Goal: Information Seeking & Learning: Learn about a topic

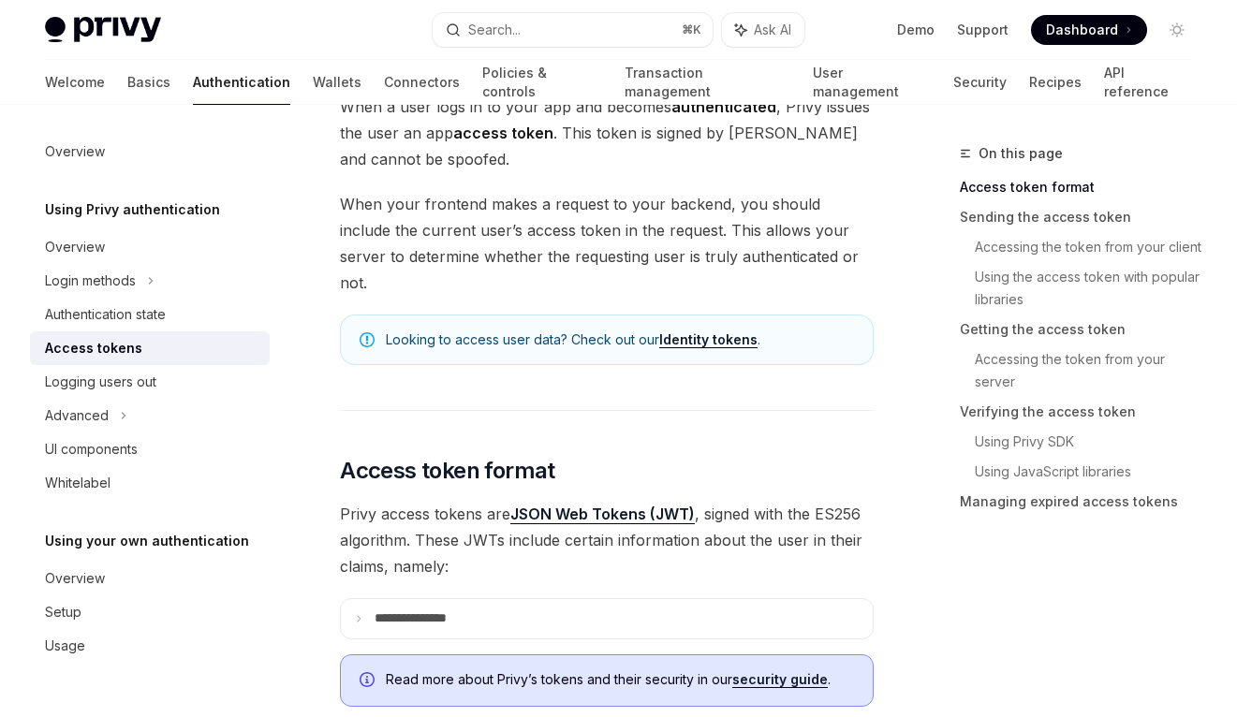
scroll to position [143, 0]
click at [360, 613] on icon at bounding box center [358, 617] width 9 height 9
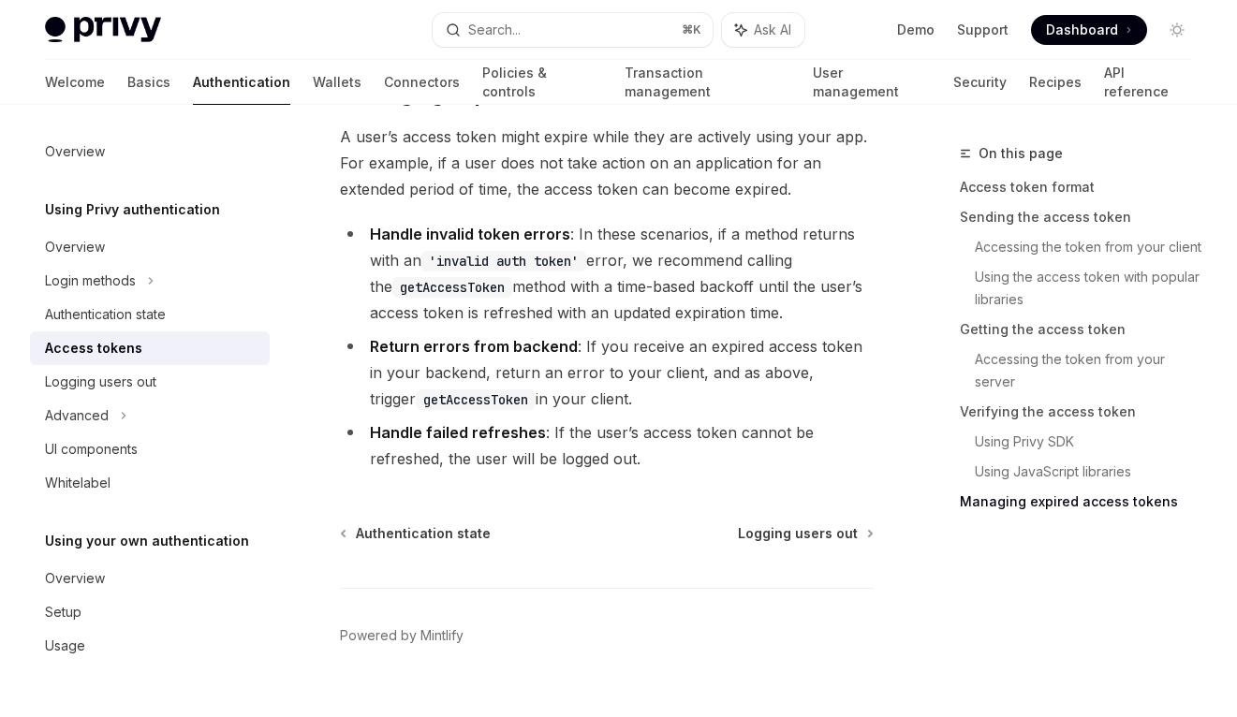
scroll to position [5983, 0]
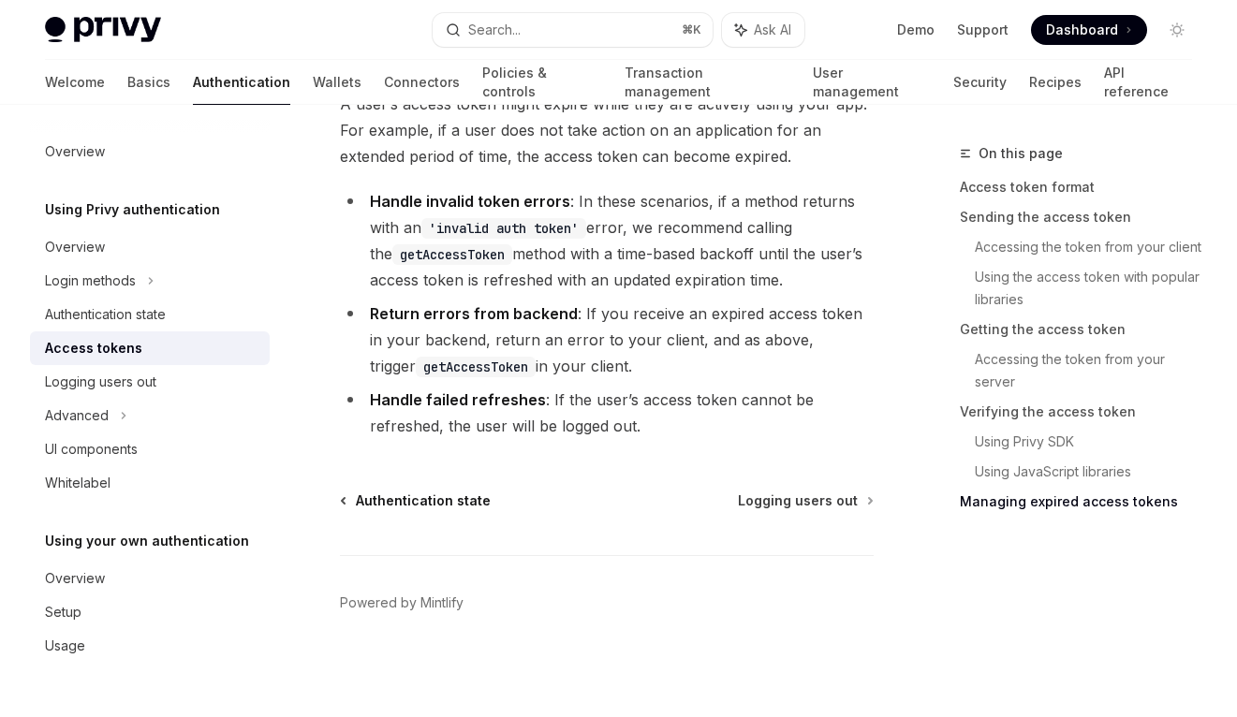
click at [401, 492] on span "Authentication state" at bounding box center [423, 501] width 135 height 19
type textarea "*"
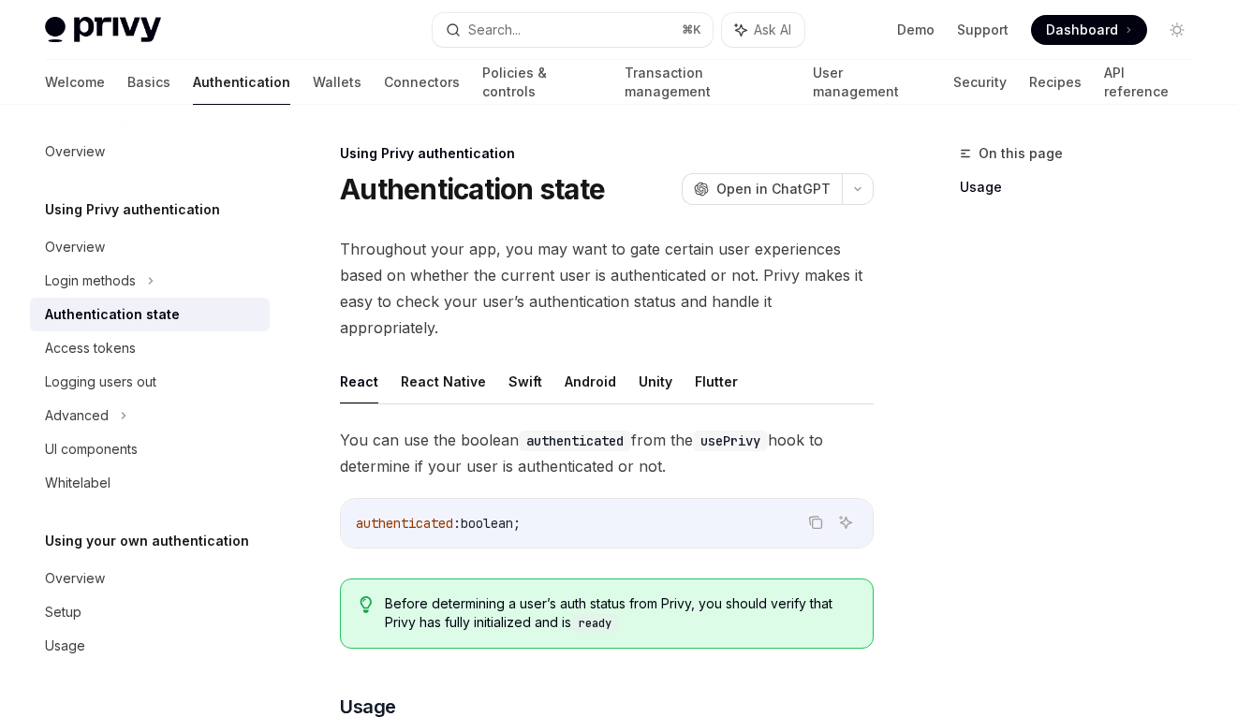
click at [530, 47] on div "Privy Docs home page Search... ⌘ K Ask AI Demo Support Dashboard Dashboard Sear…" at bounding box center [618, 30] width 1147 height 60
click at [524, 23] on button "Search... ⌘ K" at bounding box center [573, 30] width 281 height 34
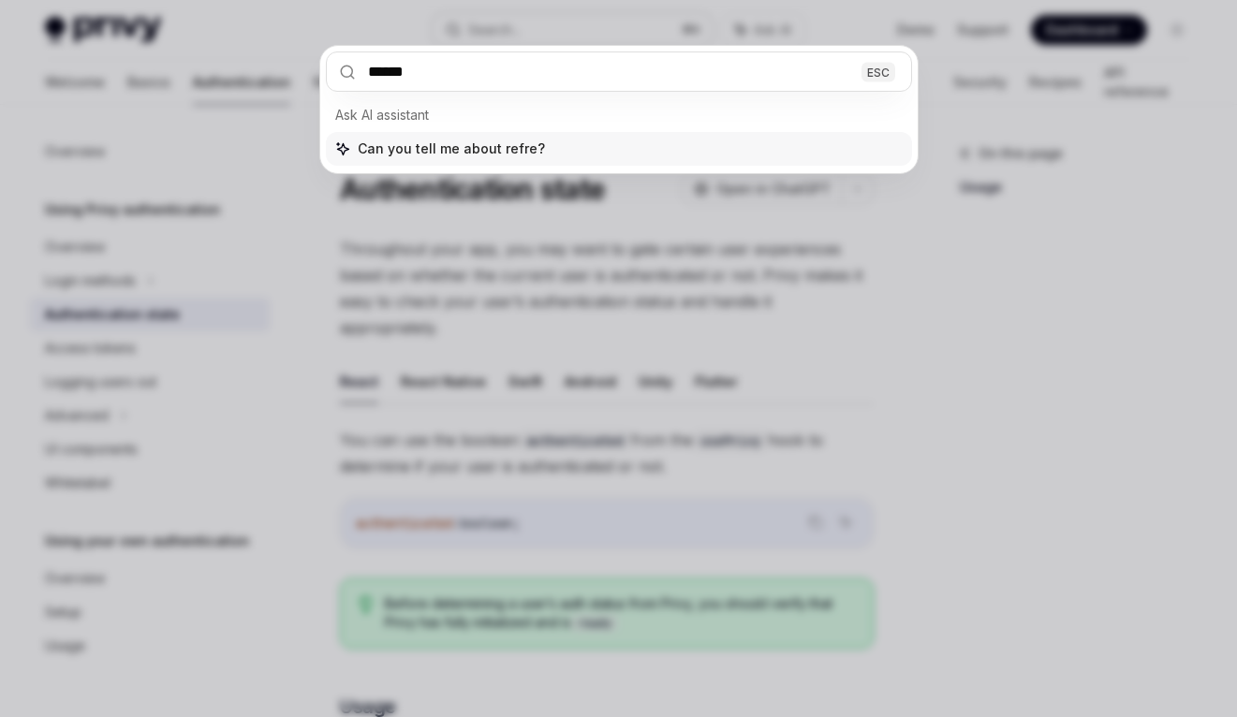
type input "*******"
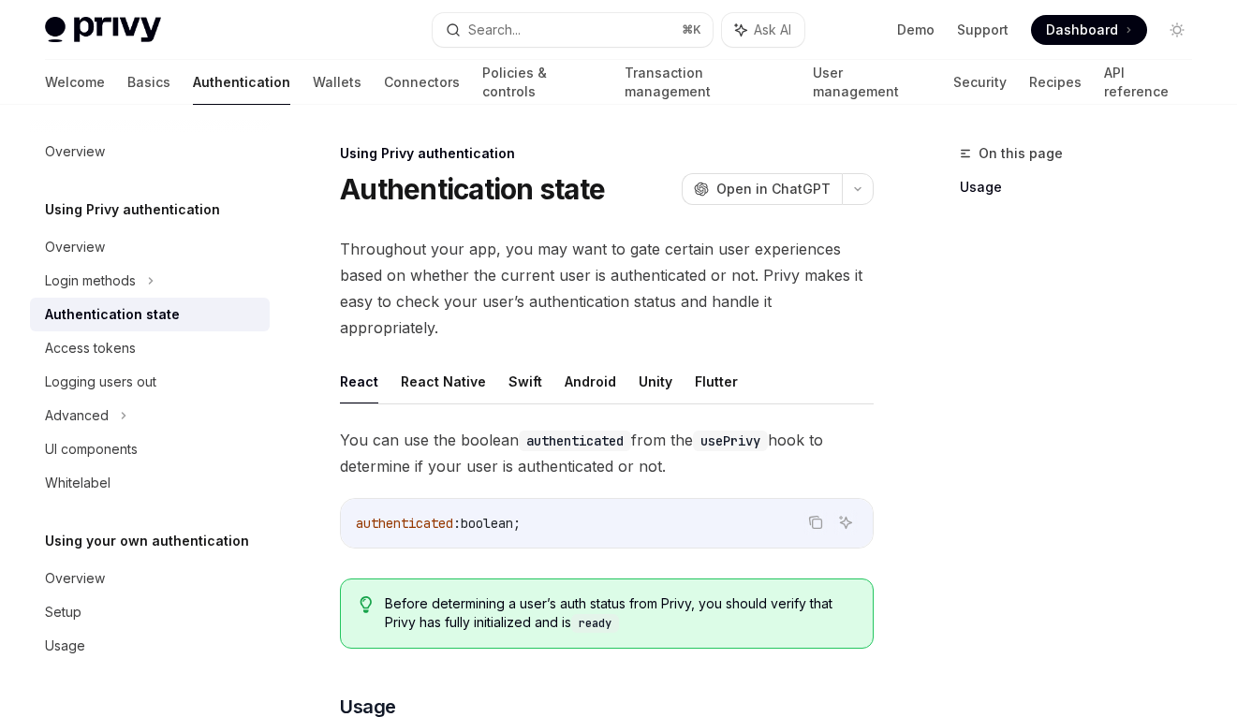
type textarea "*"
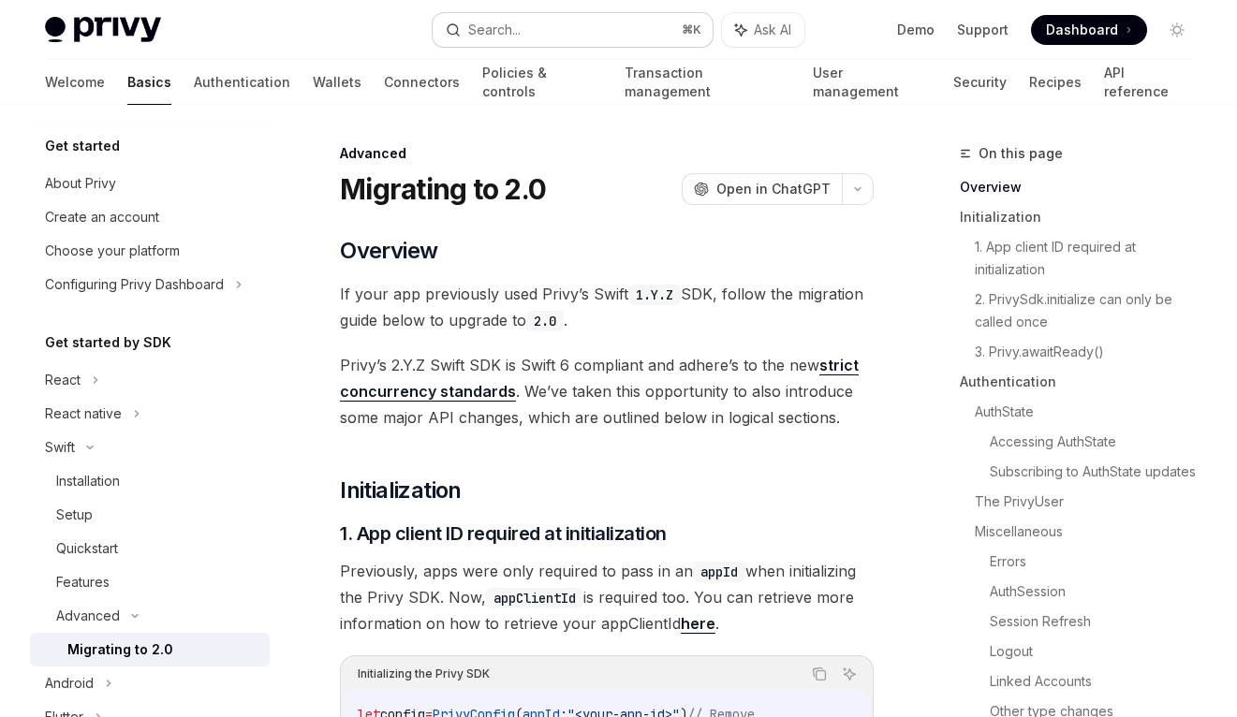
click at [549, 37] on button "Search... ⌘ K" at bounding box center [573, 30] width 281 height 34
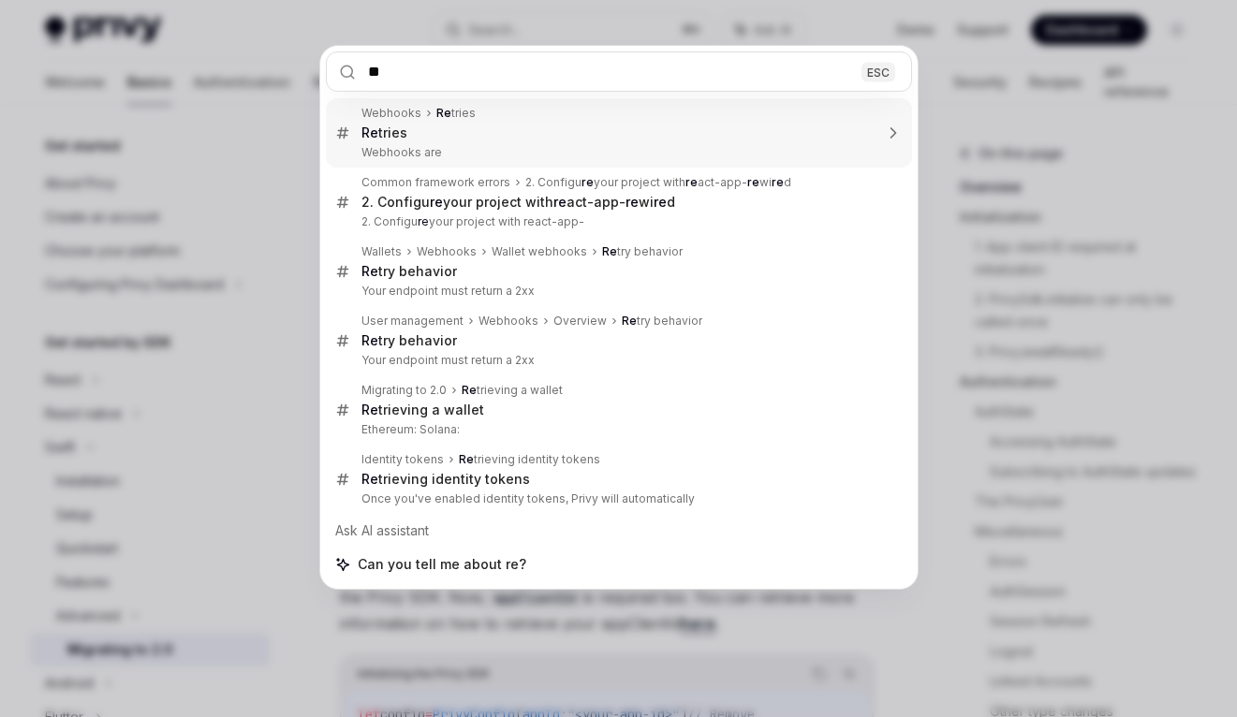
type input "*"
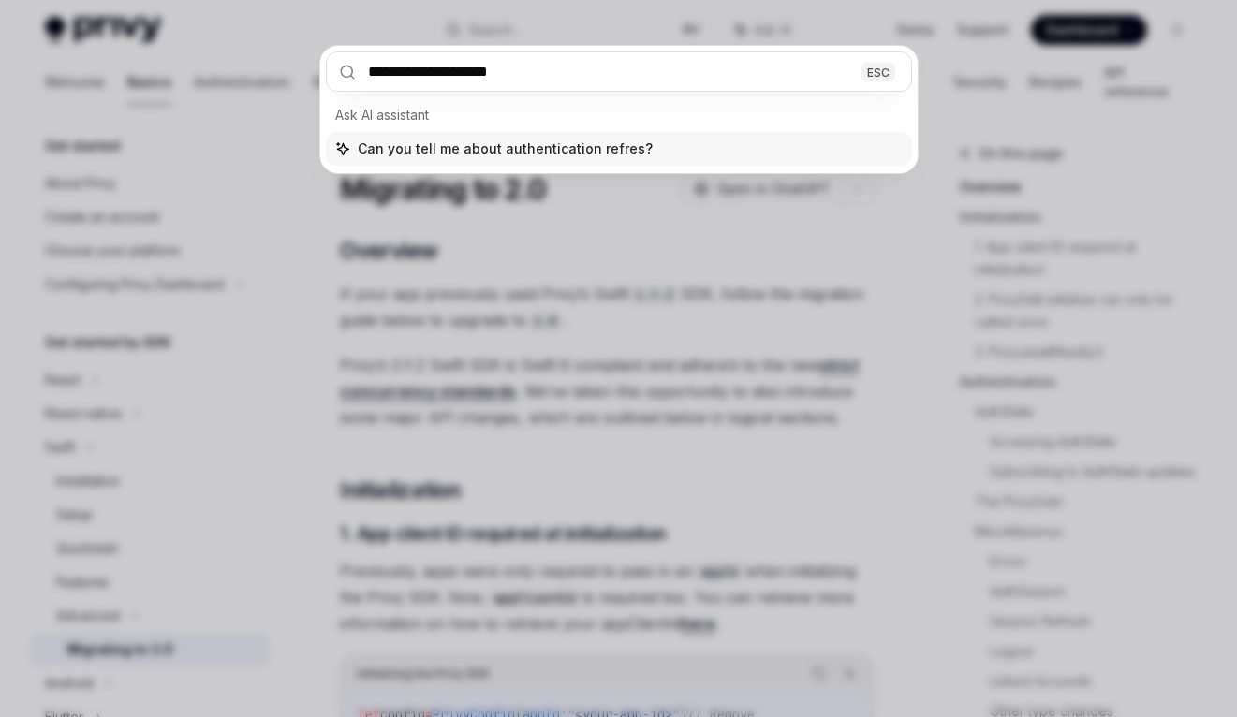
type input "**********"
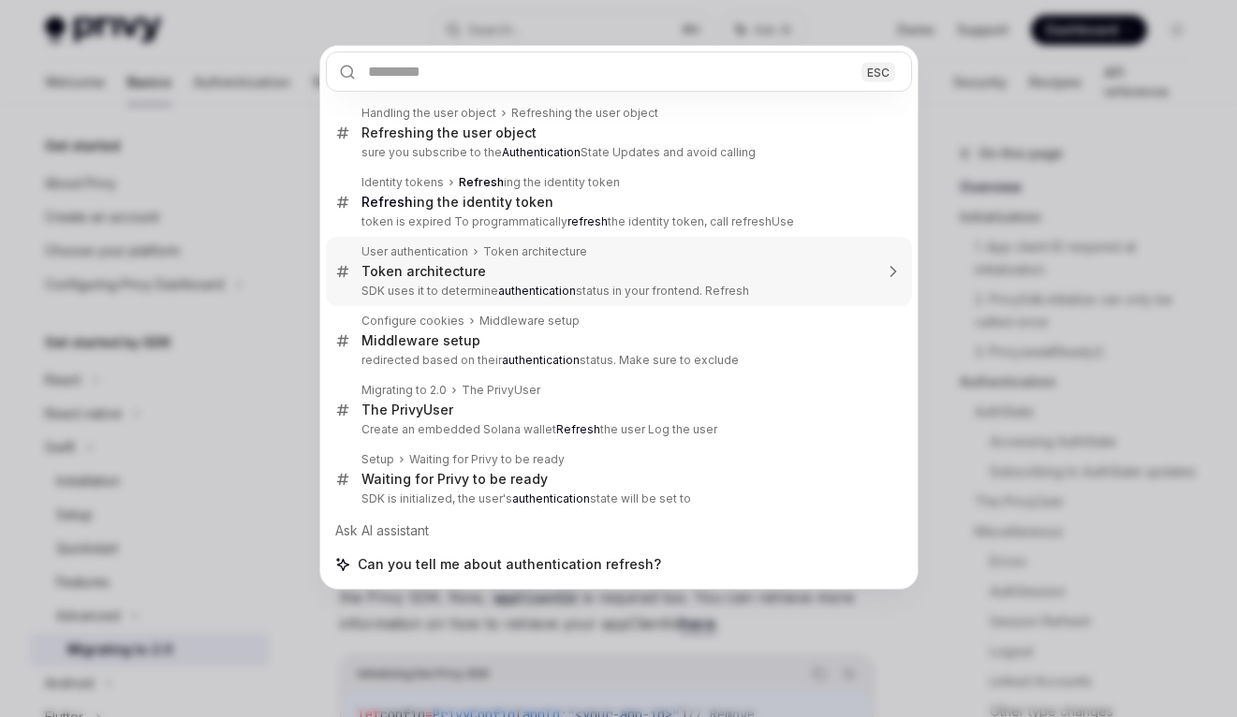
type textarea "*"
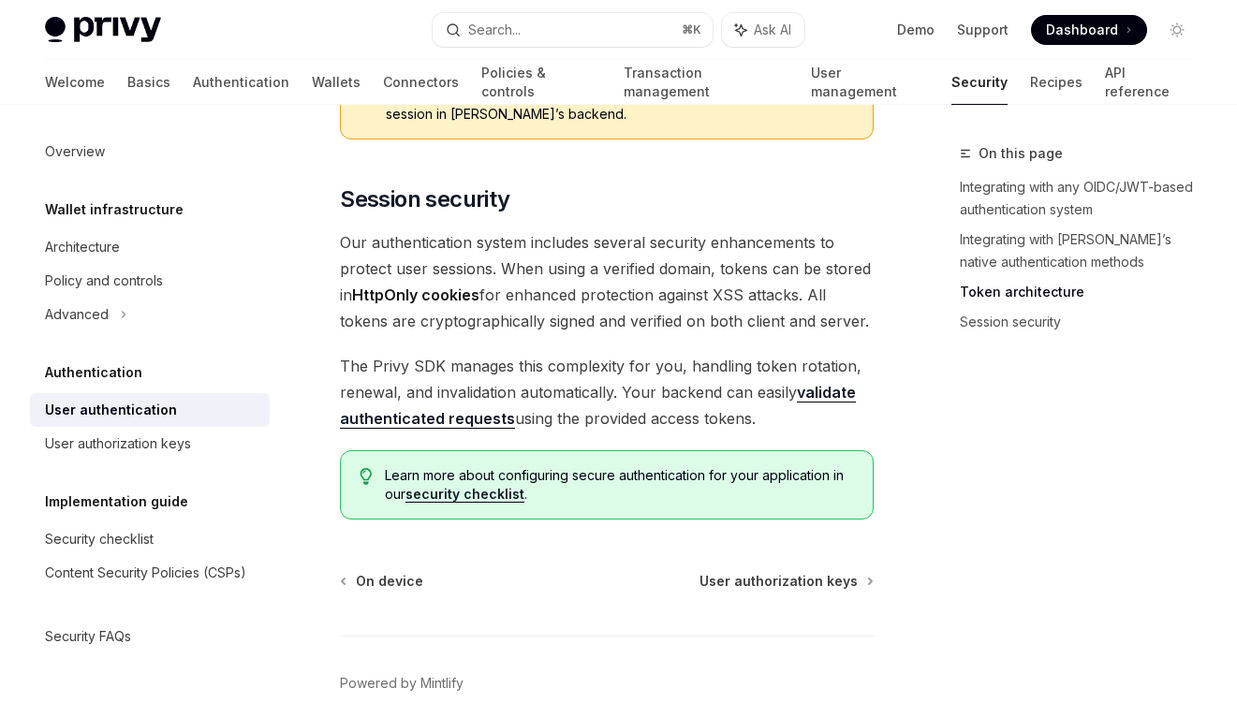
scroll to position [1965, 0]
